Goal: Information Seeking & Learning: Learn about a topic

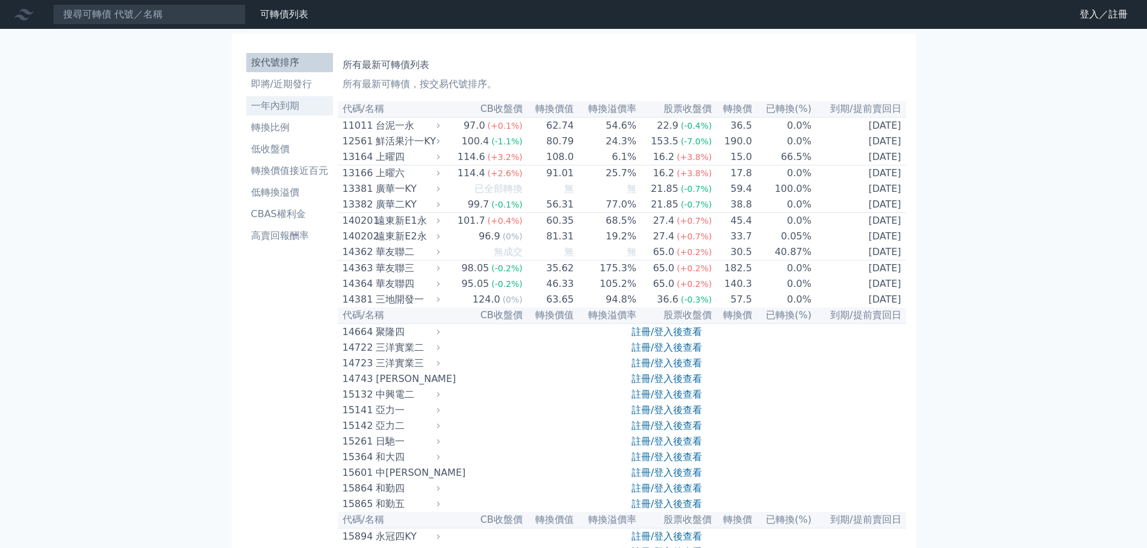
click at [246, 113] on li "一年內到期" at bounding box center [289, 106] width 87 height 14
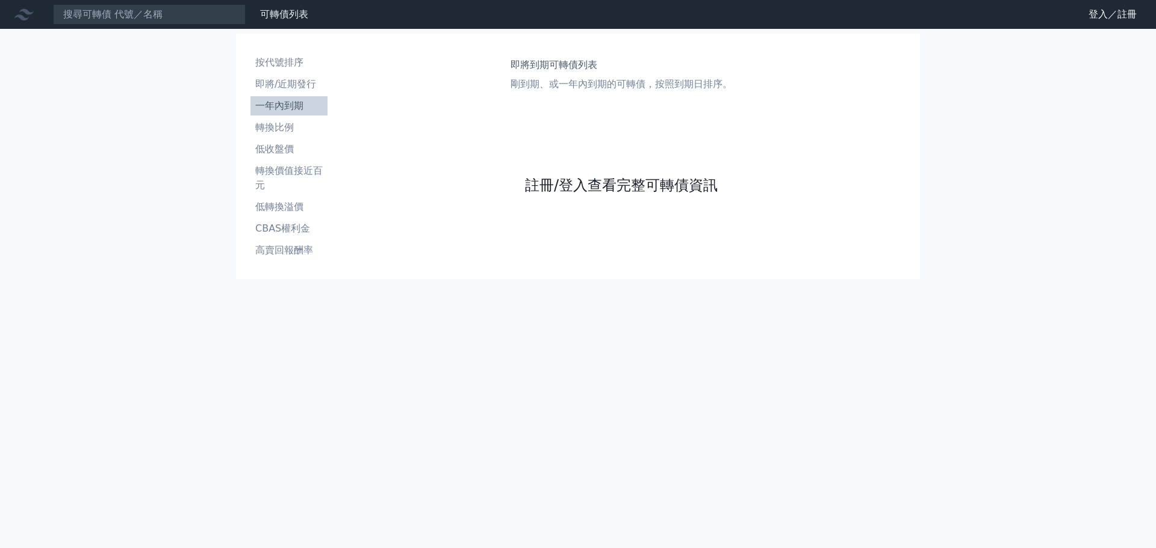
click at [557, 195] on link "註冊/登入查看完整可轉債資訊" at bounding box center [621, 185] width 193 height 19
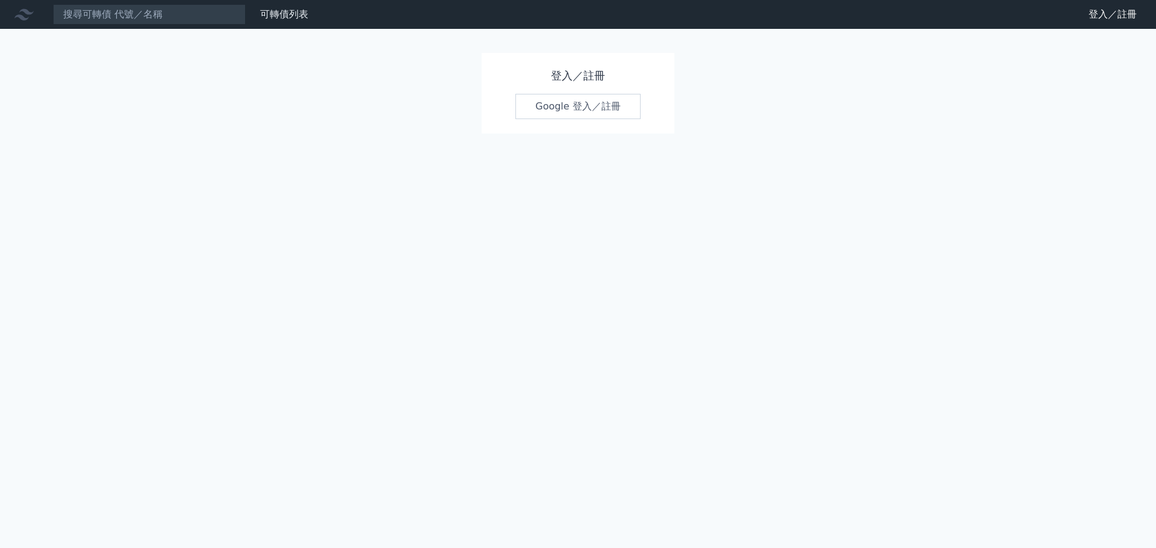
click at [569, 119] on link "Google 登入／註冊" at bounding box center [577, 106] width 125 height 25
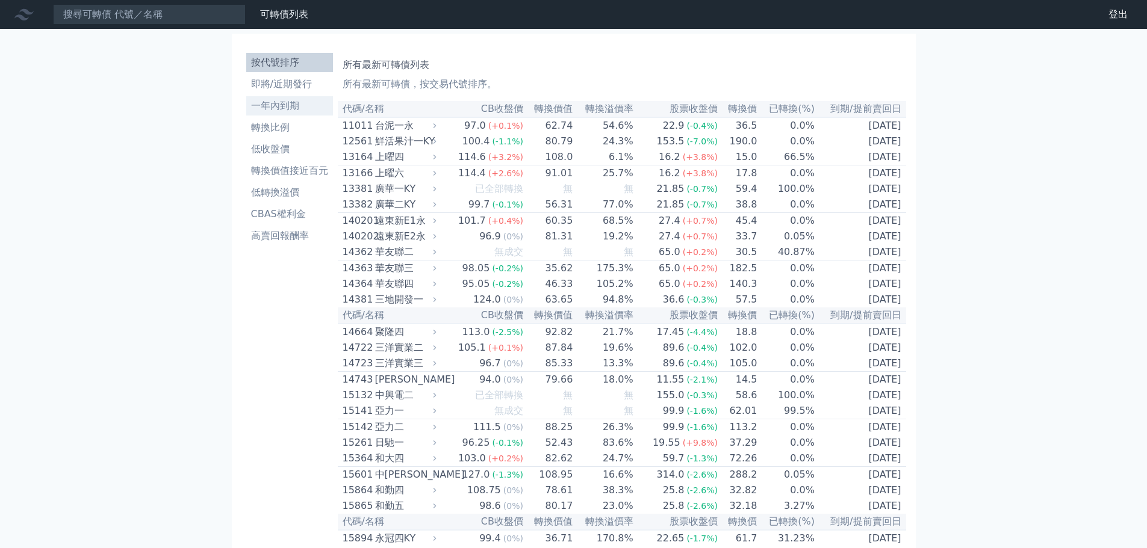
click at [246, 113] on li "一年內到期" at bounding box center [289, 106] width 87 height 14
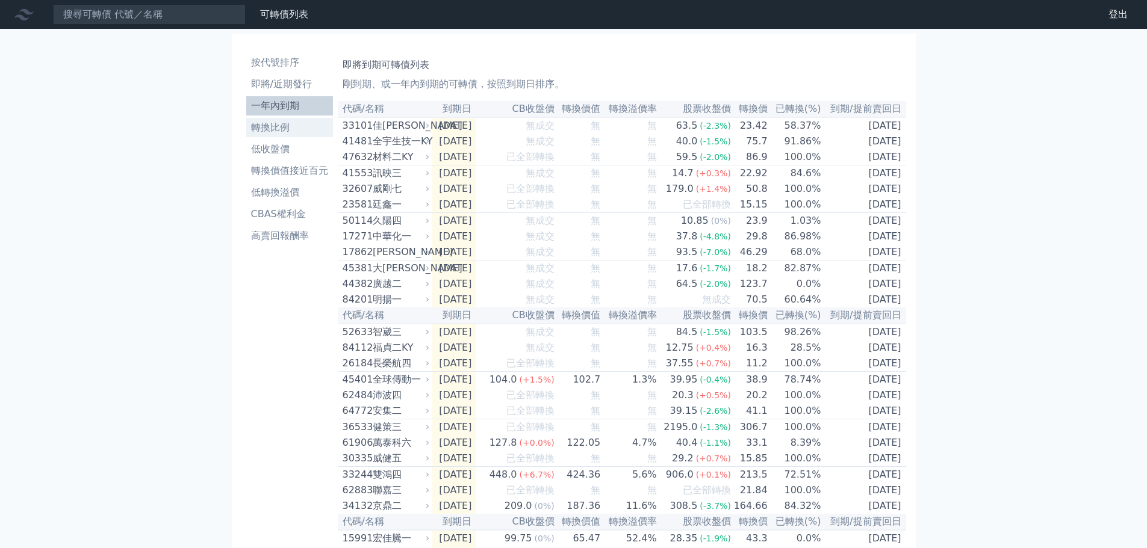
click at [246, 135] on li "轉換比例" at bounding box center [289, 127] width 87 height 14
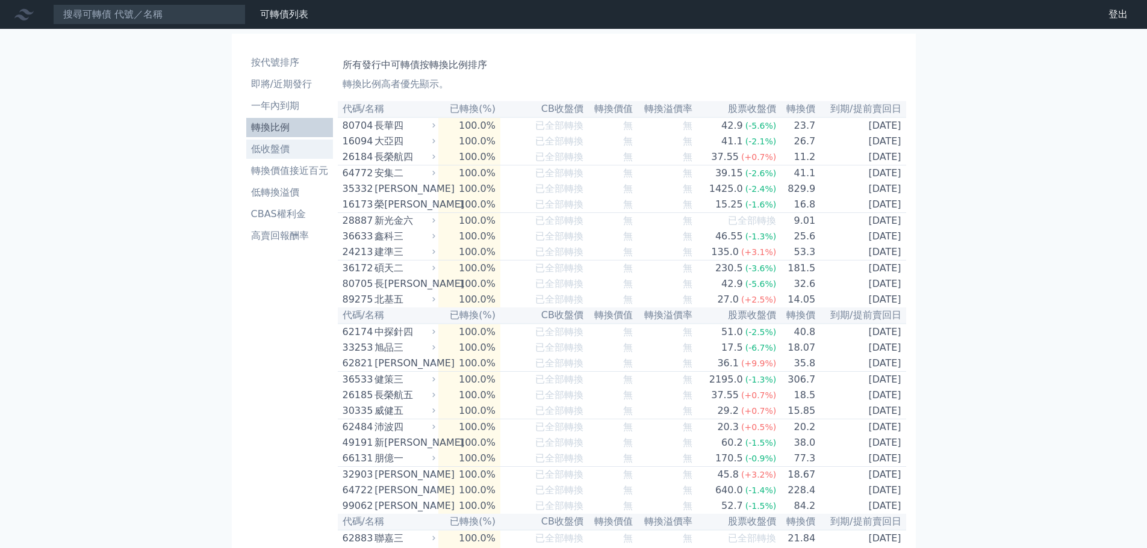
click at [246, 157] on li "低收盤價" at bounding box center [289, 149] width 87 height 14
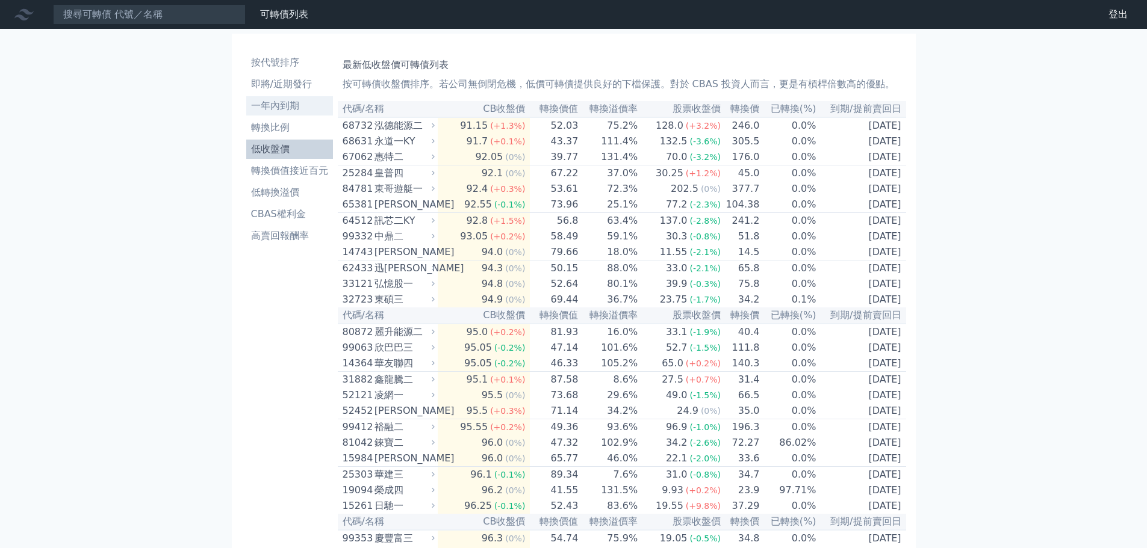
click at [246, 113] on li "一年內到期" at bounding box center [289, 106] width 87 height 14
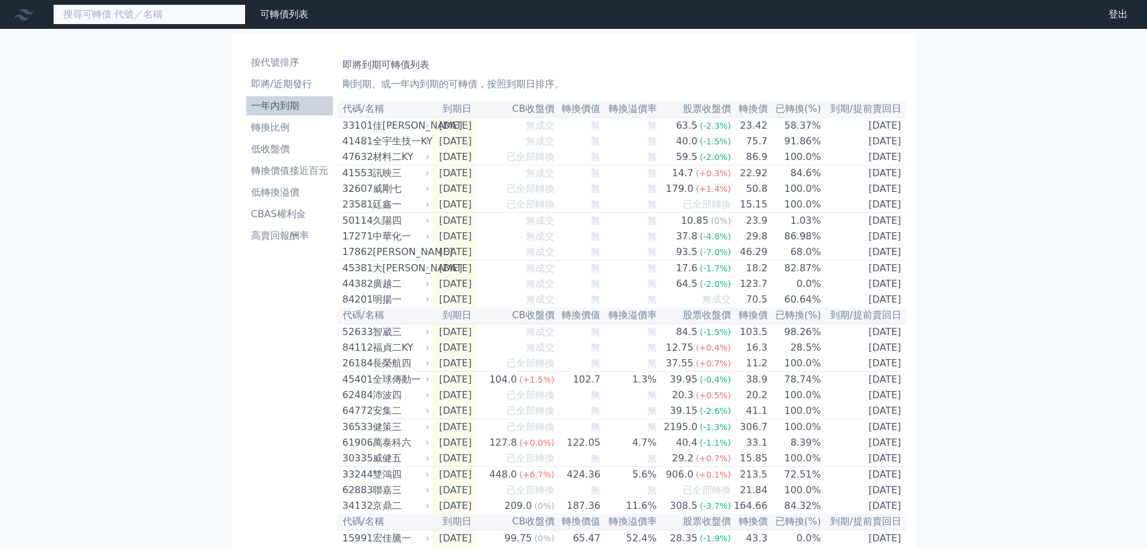
click at [215, 23] on input at bounding box center [149, 14] width 193 height 20
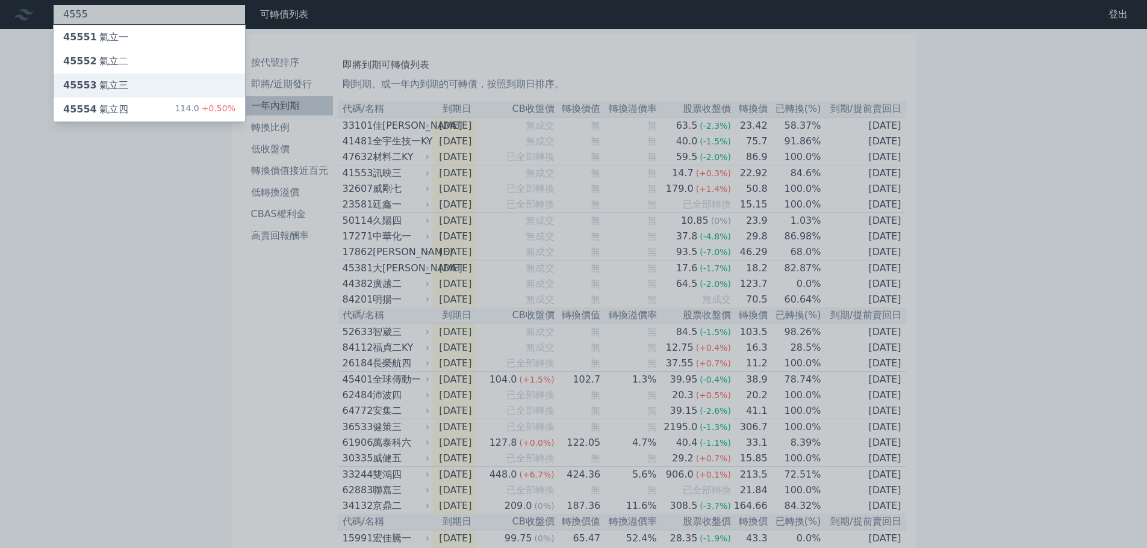
type input "4555"
click at [128, 93] on div "45553 氣立三" at bounding box center [95, 85] width 65 height 14
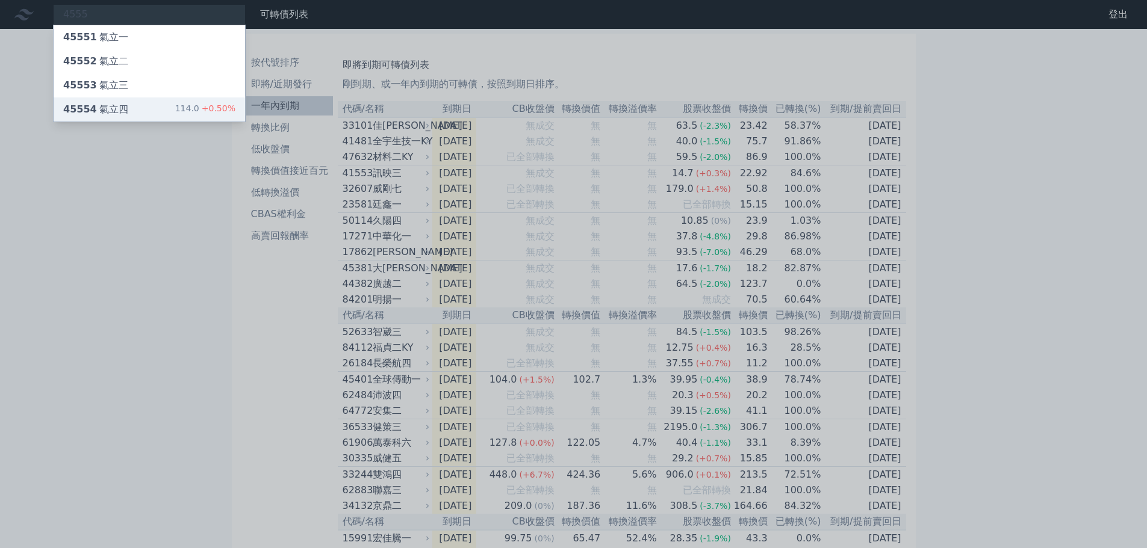
click at [164, 122] on div "45554 氣立四 114.0 +0.50%" at bounding box center [149, 110] width 191 height 24
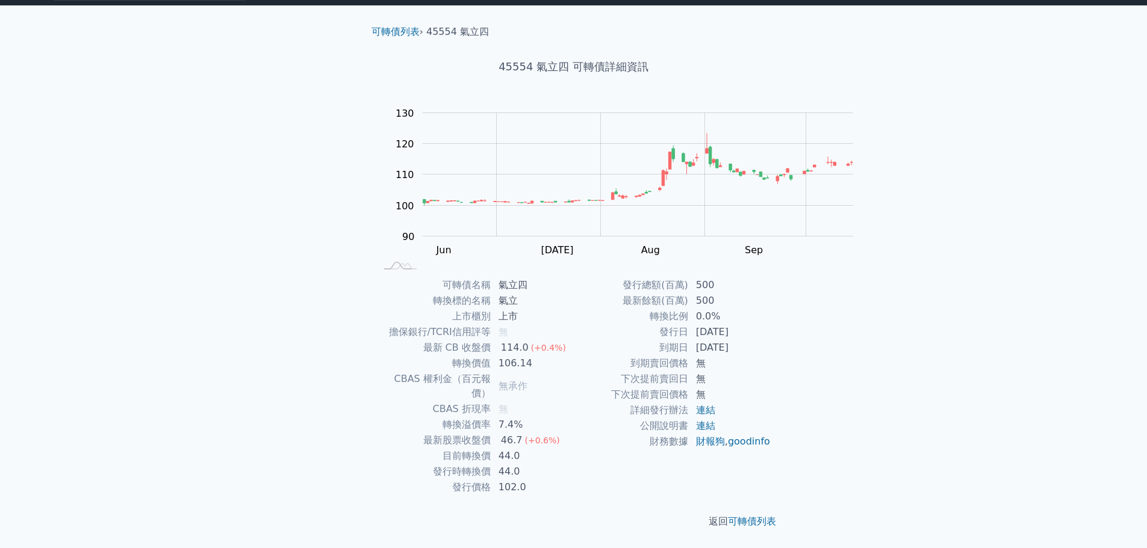
scroll to position [107, 0]
click at [902, 268] on div "可轉債列表 財務數據 可轉債列表 財務數據 登出 登出 可轉債列表 › 45554 氣立四 45554 氣立四 可轉債詳細資訊 Zoom Out 100 85…" at bounding box center [573, 263] width 1147 height 572
